Goal: Information Seeking & Learning: Understand process/instructions

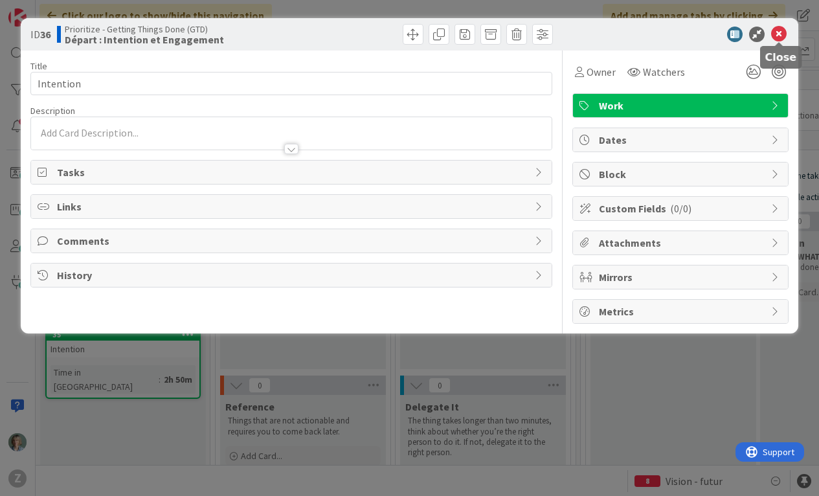
click at [782, 35] on icon at bounding box center [779, 35] width 16 height 16
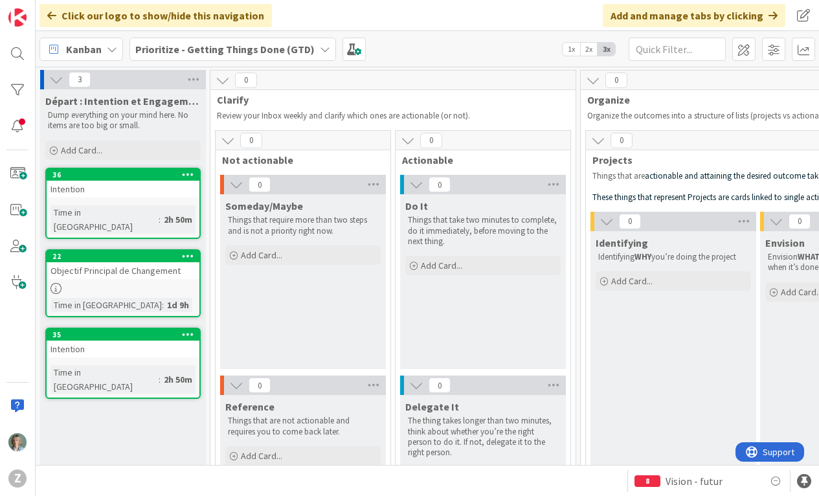
click at [320, 47] on icon at bounding box center [325, 49] width 10 height 10
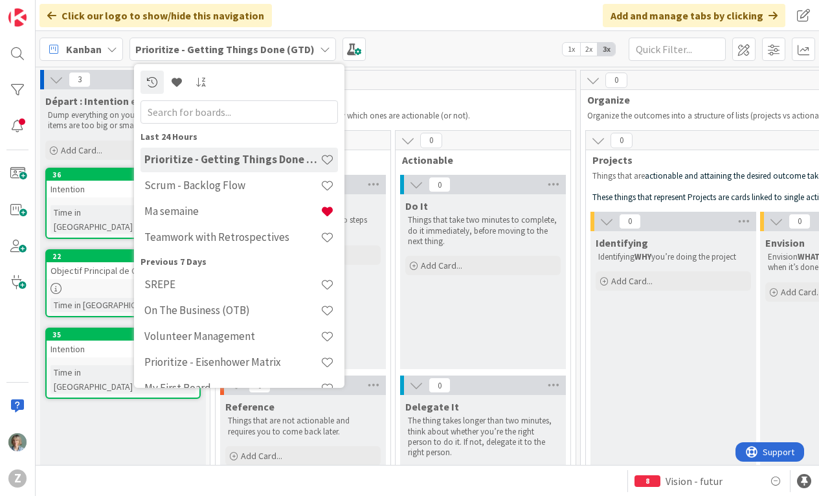
click at [320, 52] on icon at bounding box center [325, 49] width 10 height 10
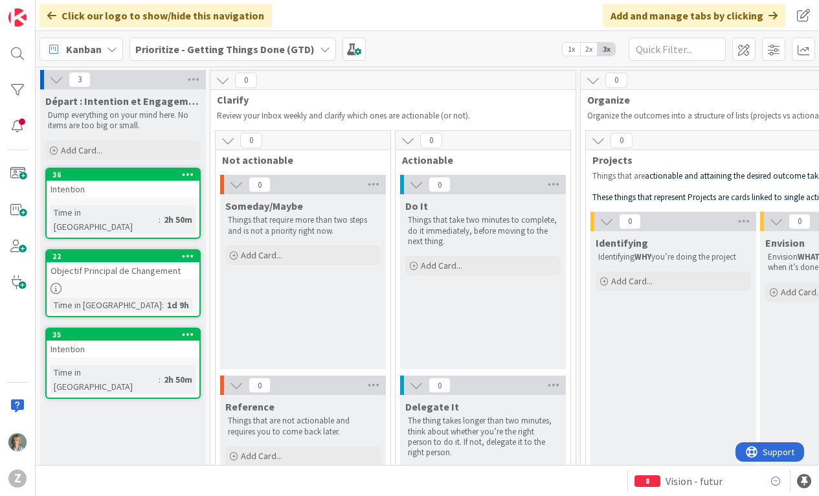
click at [162, 188] on div "Intention" at bounding box center [123, 189] width 153 height 17
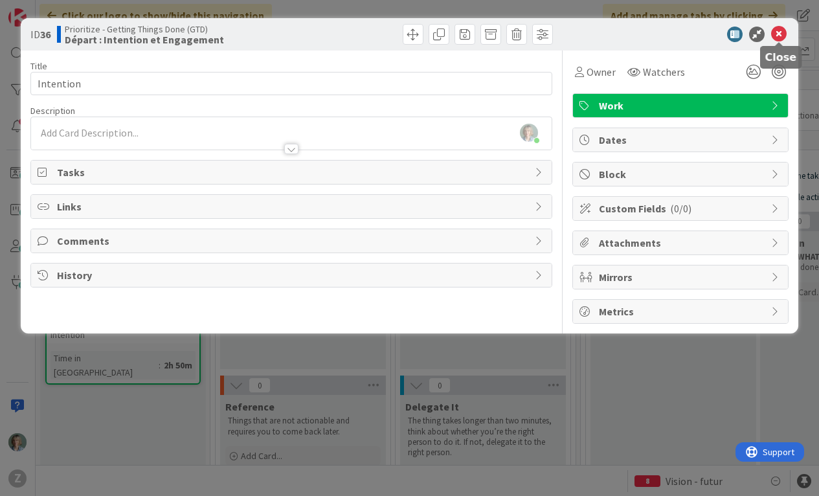
click at [781, 39] on icon at bounding box center [779, 35] width 16 height 16
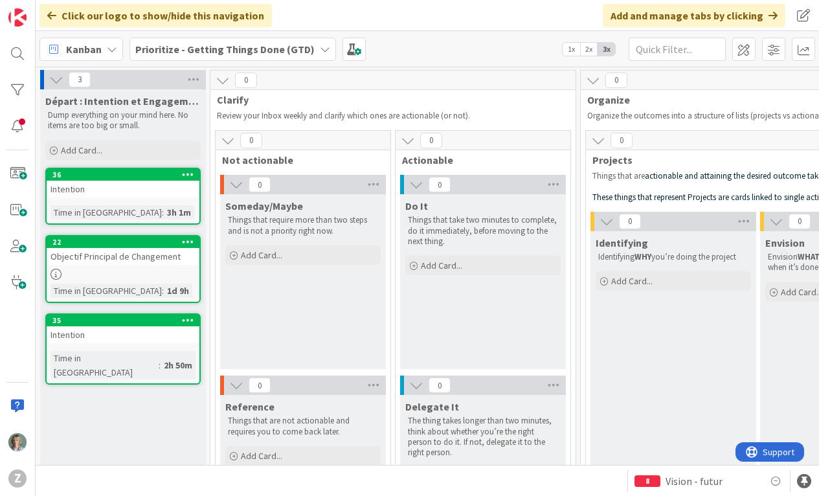
click at [168, 263] on div "Objectif Principal de Changement" at bounding box center [123, 256] width 153 height 17
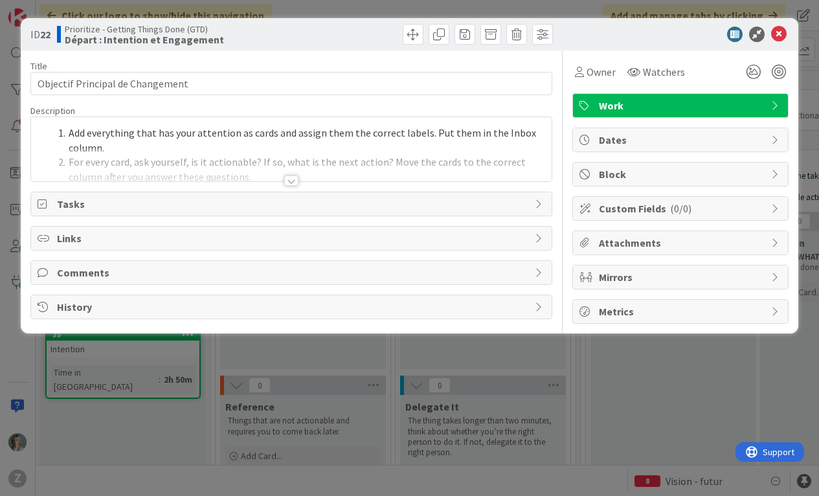
click at [231, 146] on div "Add everything that has your attention as cards and assign them the correct lab…" at bounding box center [291, 152] width 521 height 58
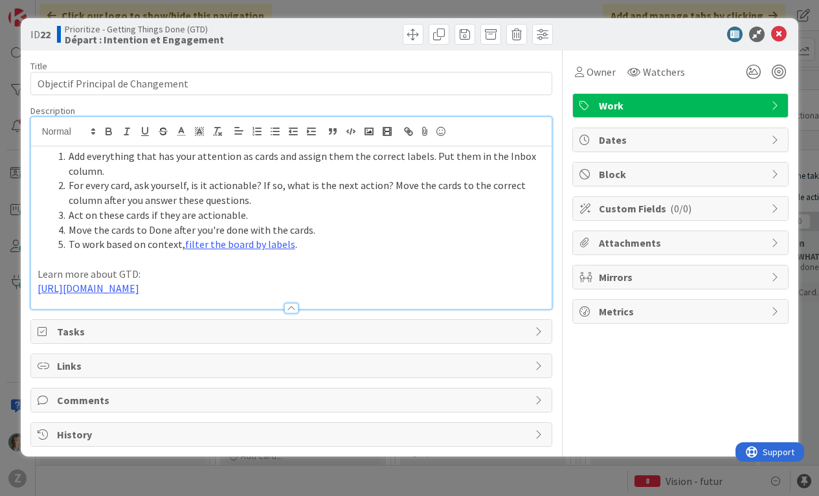
click at [227, 182] on li "For every card, ask yourself, is it actionable? If so, what is the next action?…" at bounding box center [299, 192] width 492 height 29
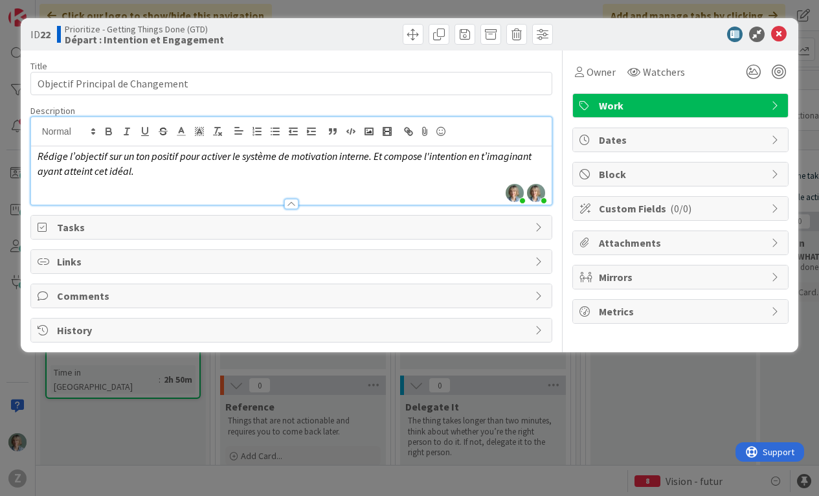
click at [65, 159] on em "Rédige l’objectif sur un ton positif pour activer le système de motivation inte…" at bounding box center [286, 163] width 496 height 28
click at [425, 159] on em "[PERSON_NAME] l’objectif sur un ton positif pour activer le système de motivati…" at bounding box center [279, 163] width 483 height 28
click at [388, 171] on p "[PERSON_NAME] l’objectif sur un ton positif pour activer le système de motivati…" at bounding box center [292, 163] width 508 height 29
click at [379, 159] on em "[PERSON_NAME] l’objectif sur un ton positif pour activer le système de motivati…" at bounding box center [281, 163] width 487 height 28
click at [155, 170] on em "Et composer l'intention en t’imaginant ayant atteint cet idéal." at bounding box center [167, 170] width 259 height 13
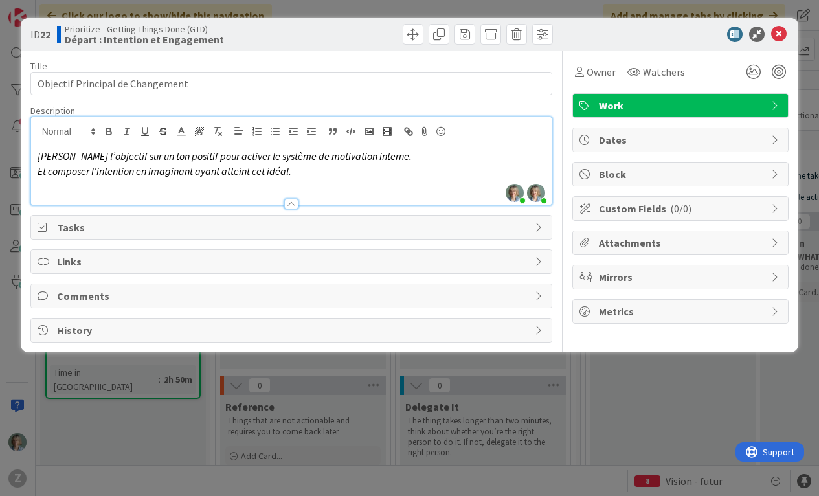
click at [306, 177] on p "Et composer l'intention en imaginant ayant atteint cet idéal." at bounding box center [292, 171] width 508 height 15
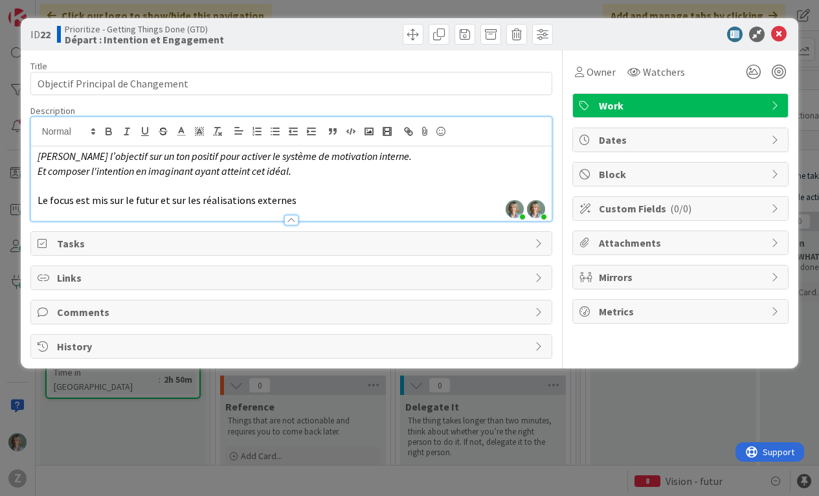
click at [38, 199] on span "Le focus est mis sur le futur et sur les réalisations externes" at bounding box center [167, 199] width 259 height 13
click at [335, 195] on li "Le focus est mis sur le futur et sur les réalisations externes" at bounding box center [299, 200] width 492 height 15
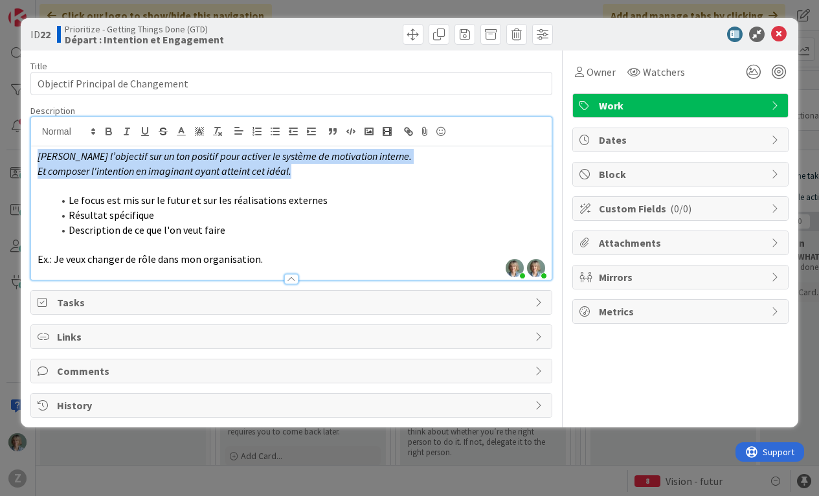
drag, startPoint x: 297, startPoint y: 176, endPoint x: 20, endPoint y: 155, distance: 277.8
click at [21, 155] on div "ID 22 Prioritize - Getting Things Done (GTD) Départ : Intention et Engagement T…" at bounding box center [410, 222] width 778 height 409
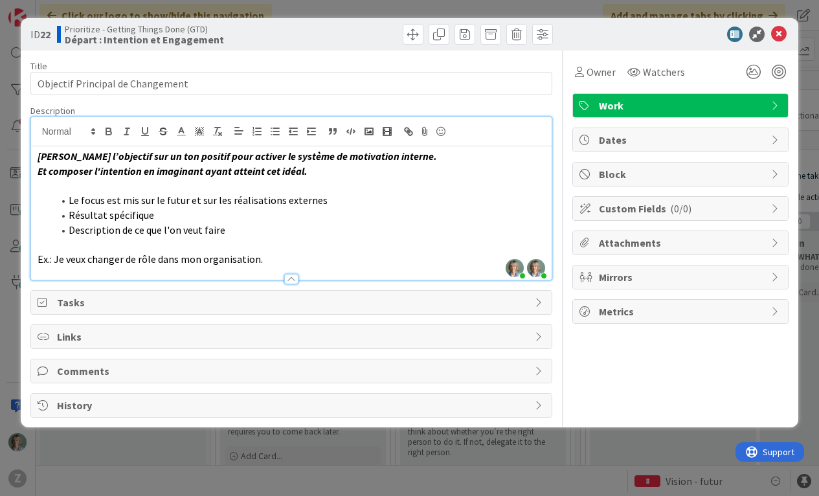
click at [360, 205] on li "Le focus est mis sur le futur et sur les réalisations externes" at bounding box center [299, 200] width 492 height 15
click at [782, 33] on icon at bounding box center [779, 35] width 16 height 16
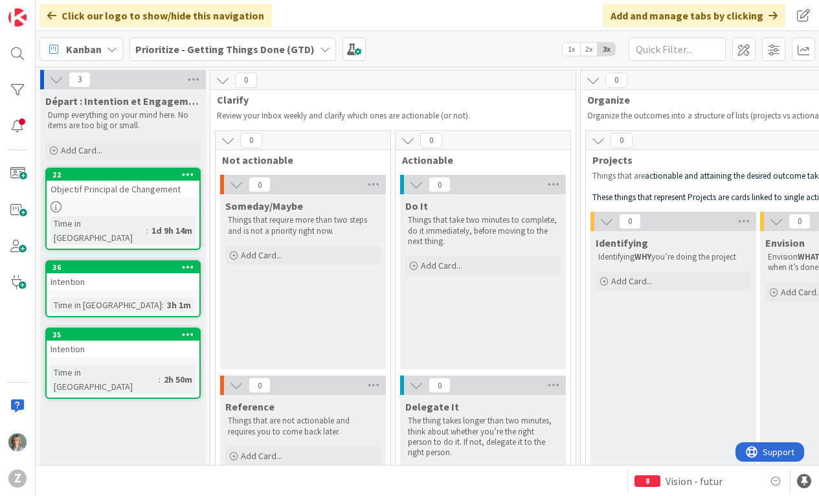
click at [146, 276] on link "36 Intention Time in [GEOGRAPHIC_DATA] : 3h 1m" at bounding box center [122, 288] width 155 height 57
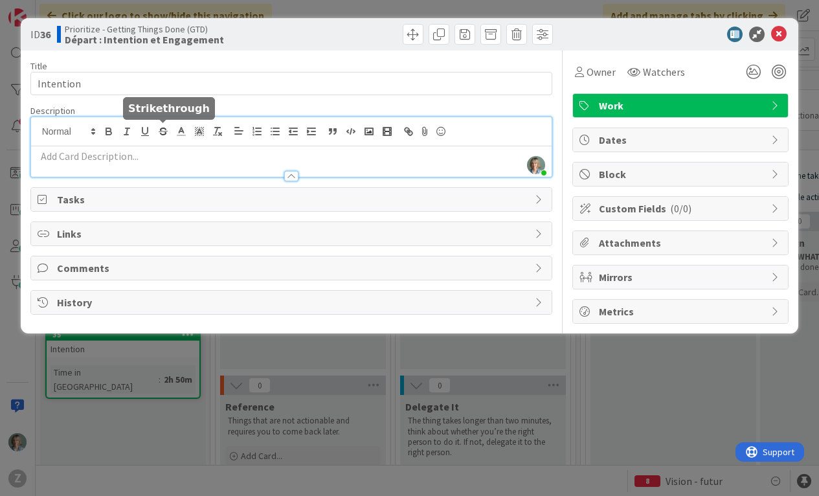
click at [162, 130] on div "[PERSON_NAME] just joined" at bounding box center [291, 147] width 521 height 60
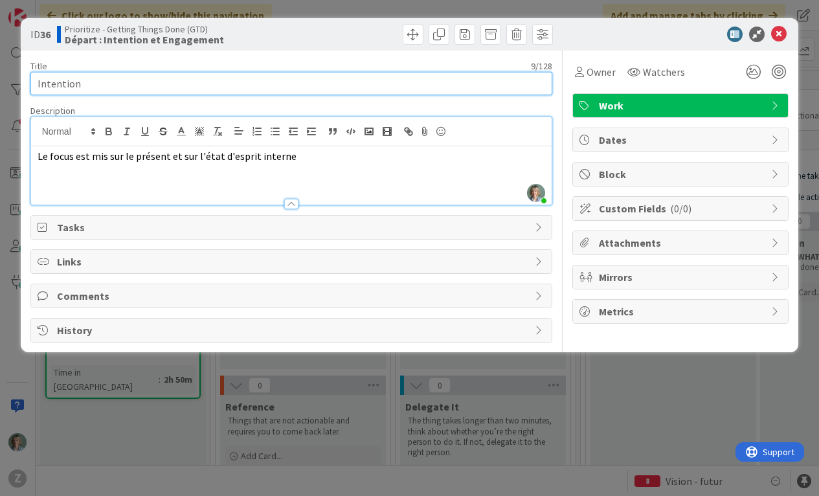
click at [131, 85] on input "Intention" at bounding box center [291, 83] width 522 height 23
type input "Intention Principale du Changement"
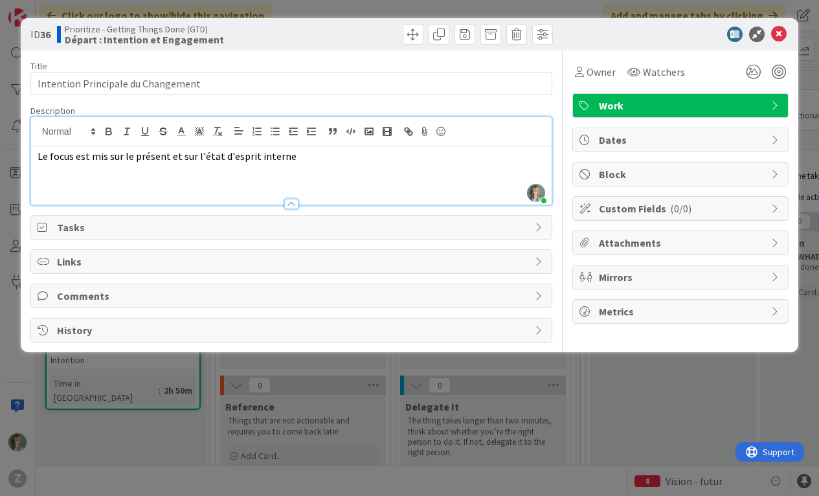
click at [149, 172] on div "Le focus est mis sur le présent et sur l'état d'esprit interne" at bounding box center [291, 175] width 521 height 58
click at [38, 171] on span "Description de ce que l'on veut ressentir - l'énergie." at bounding box center [150, 170] width 225 height 13
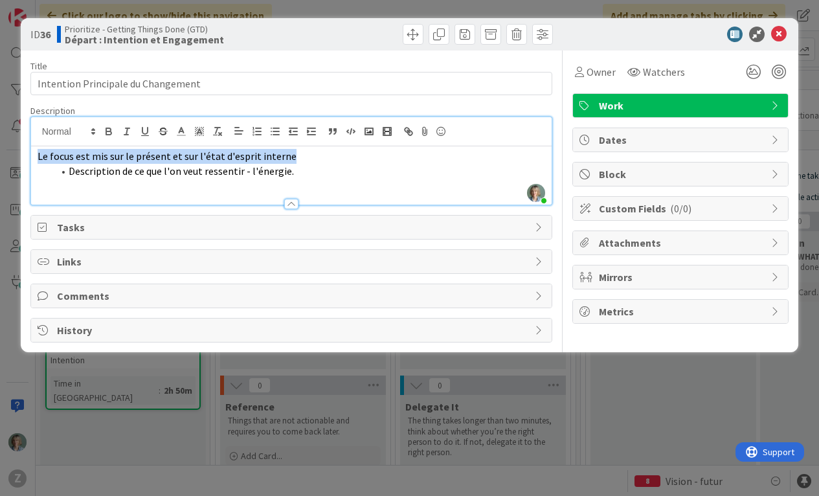
drag, startPoint x: 284, startPoint y: 157, endPoint x: 31, endPoint y: 160, distance: 253.0
click at [31, 160] on div "Le focus est mis sur le présent et sur l'état d'esprit interne Description de c…" at bounding box center [291, 175] width 521 height 58
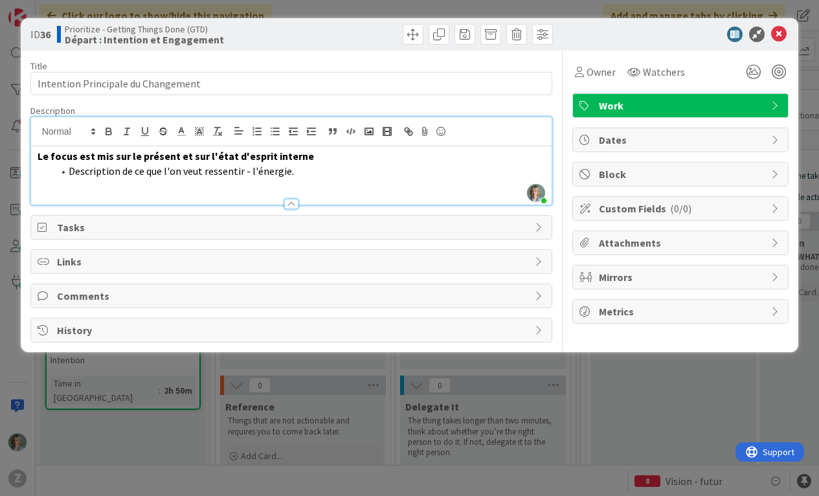
click at [311, 177] on li "Description de ce que l'on veut ressentir - l'énergie." at bounding box center [299, 171] width 492 height 15
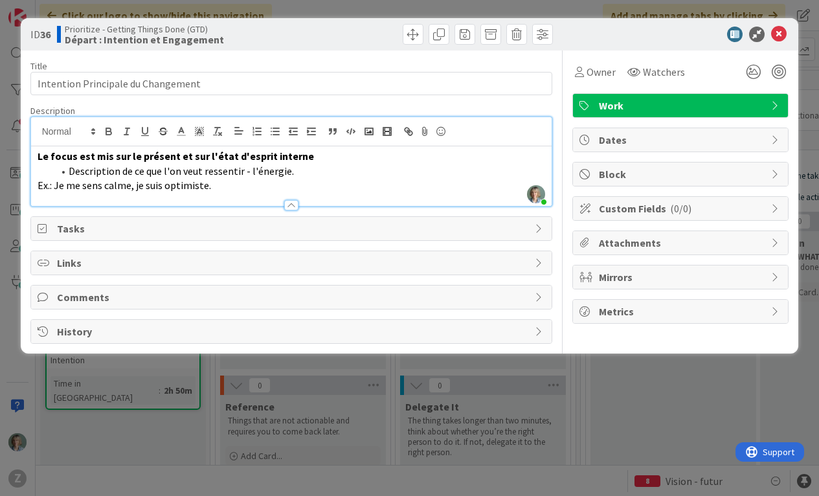
click at [38, 186] on span "Ex.: Je me sens calme, je suis optimiste." at bounding box center [124, 185] width 173 height 13
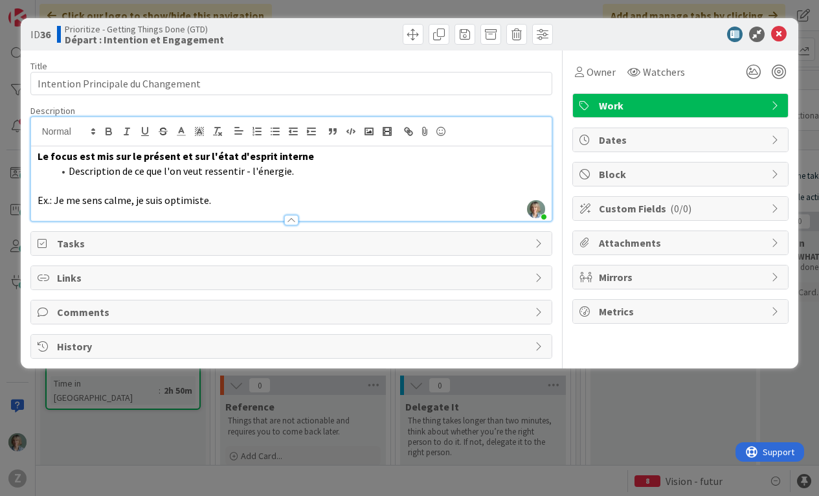
click at [312, 160] on p "Le focus est mis sur le présent et sur l'état d'esprit interne" at bounding box center [292, 156] width 508 height 15
click at [780, 36] on icon at bounding box center [779, 35] width 16 height 16
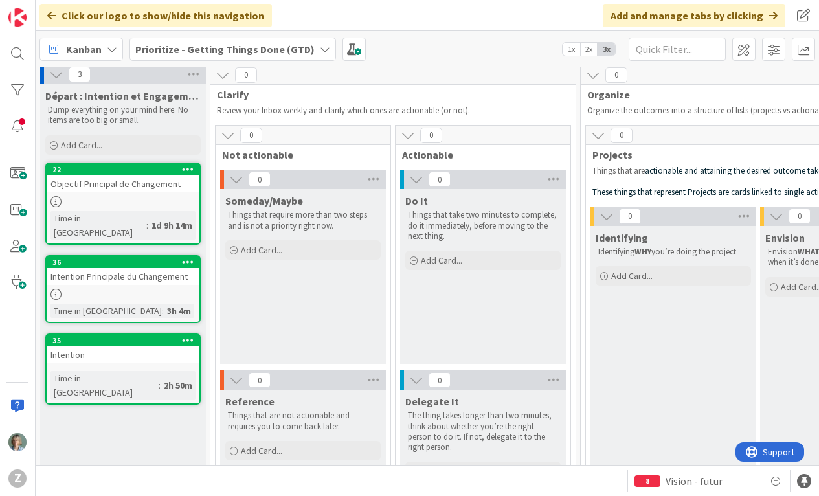
click at [131, 346] on div "Intention" at bounding box center [123, 354] width 153 height 17
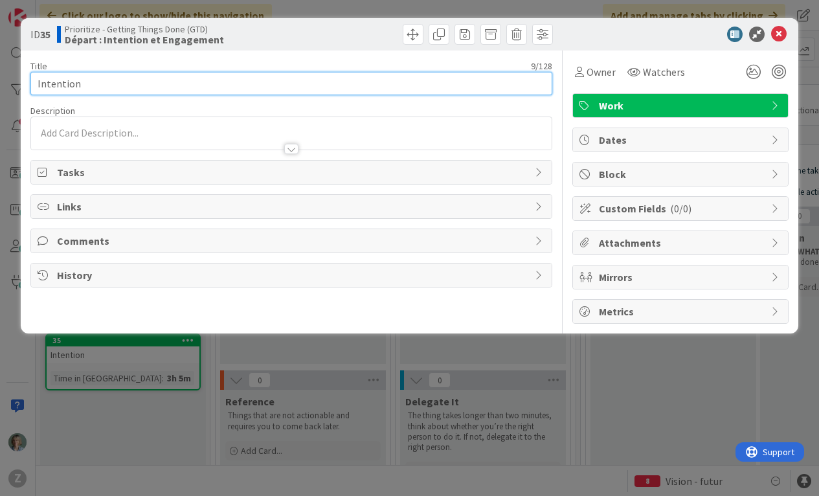
click at [124, 89] on input "Intention" at bounding box center [291, 83] width 522 height 23
paste input "ce changement est important pour moi parce que ..."
type input "ce changement est important pour moi parce que ..."
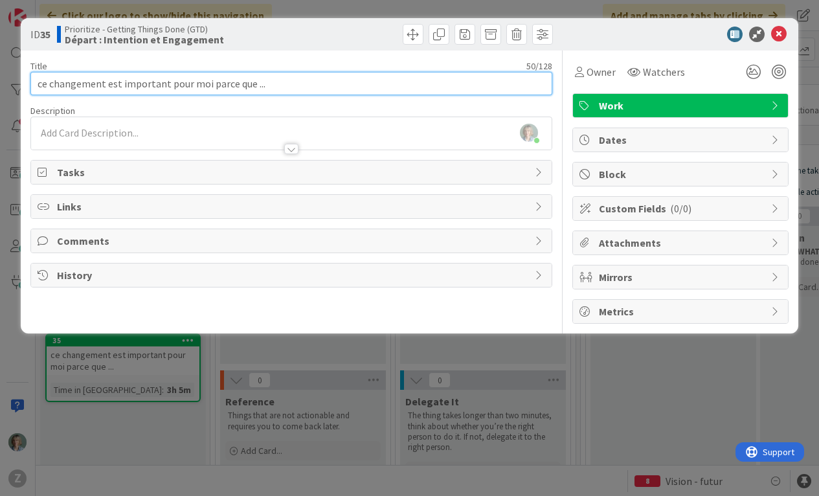
click at [45, 83] on input "ce changement est important pour moi parce que ..." at bounding box center [291, 83] width 522 height 23
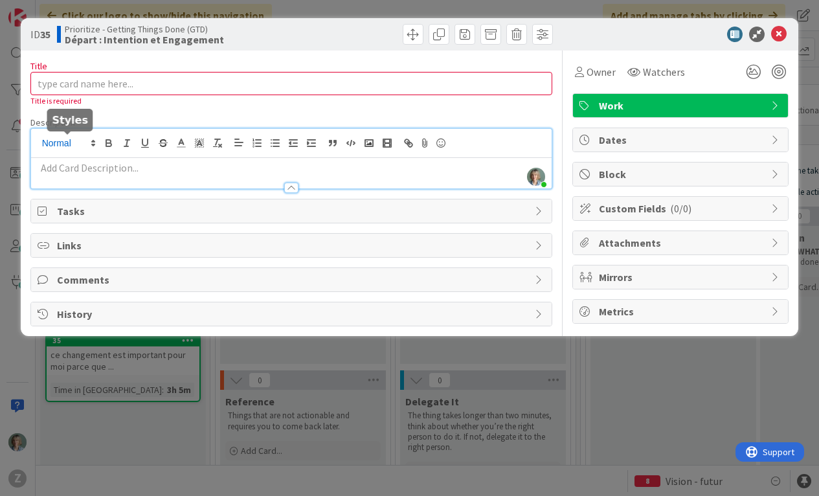
click at [50, 140] on div "[PERSON_NAME] just joined" at bounding box center [291, 159] width 521 height 60
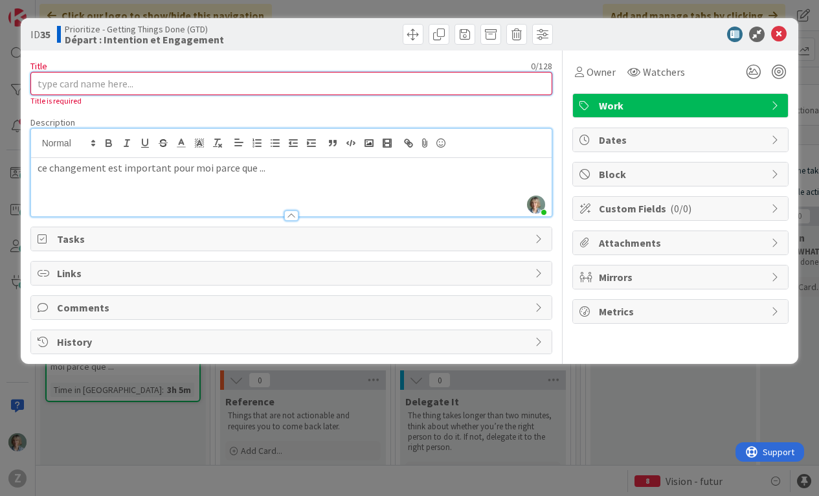
click at [105, 84] on input "Title" at bounding box center [291, 83] width 522 height 23
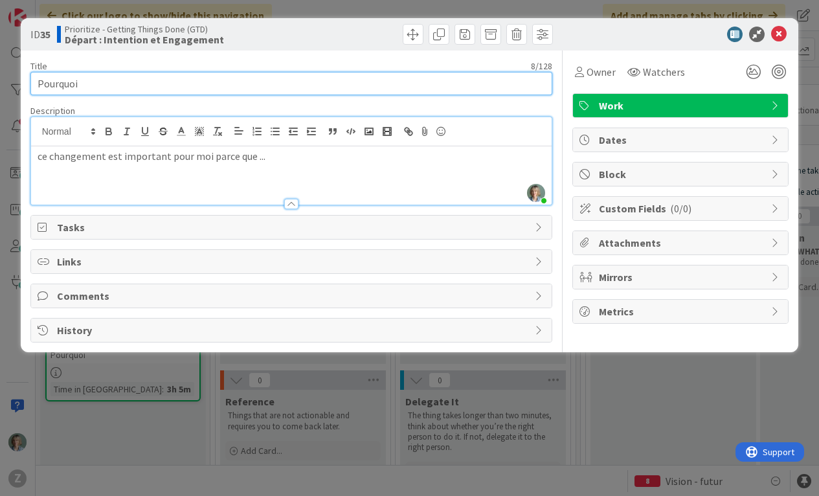
type input "Pourquoi"
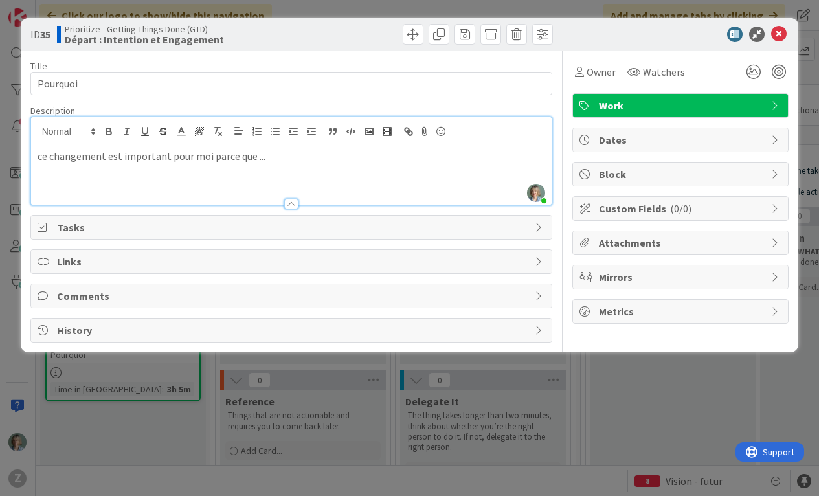
click at [298, 159] on p "ce changement est important pour moi parce que ..." at bounding box center [292, 156] width 508 height 15
click at [43, 159] on p "ce changement est important pour moi parce que ..." at bounding box center [292, 156] width 508 height 15
click at [293, 157] on p "Ce changement est important pour moi parce que ..." at bounding box center [292, 156] width 508 height 15
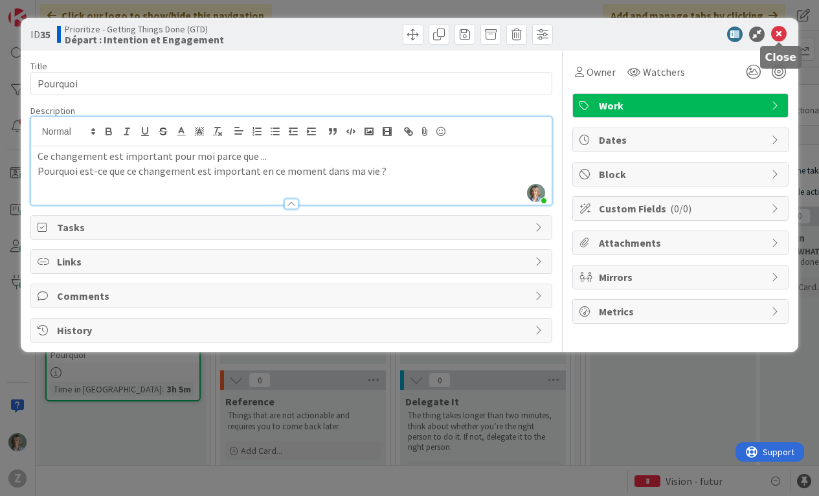
click at [781, 37] on icon at bounding box center [779, 35] width 16 height 16
